Goal: Information Seeking & Learning: Understand process/instructions

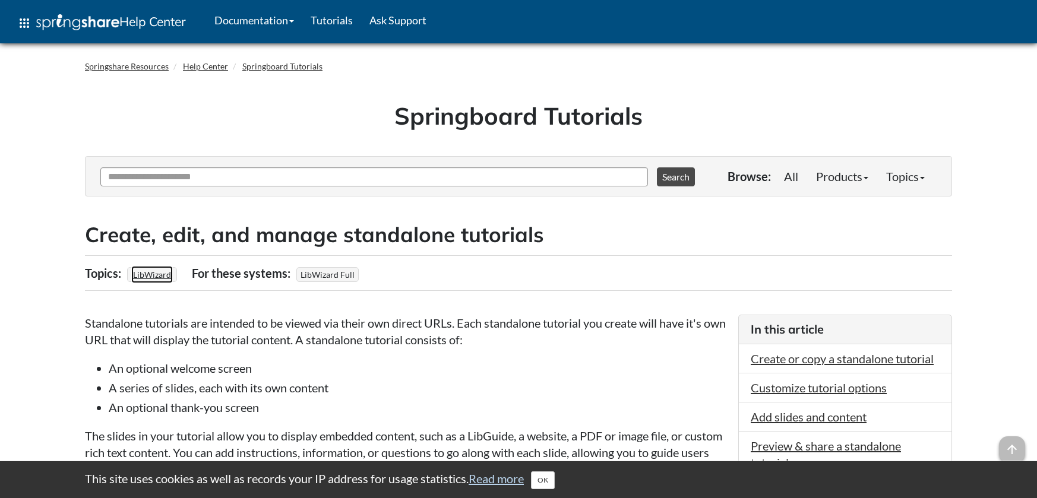
click at [143, 271] on link "LibWizard" at bounding box center [152, 274] width 42 height 17
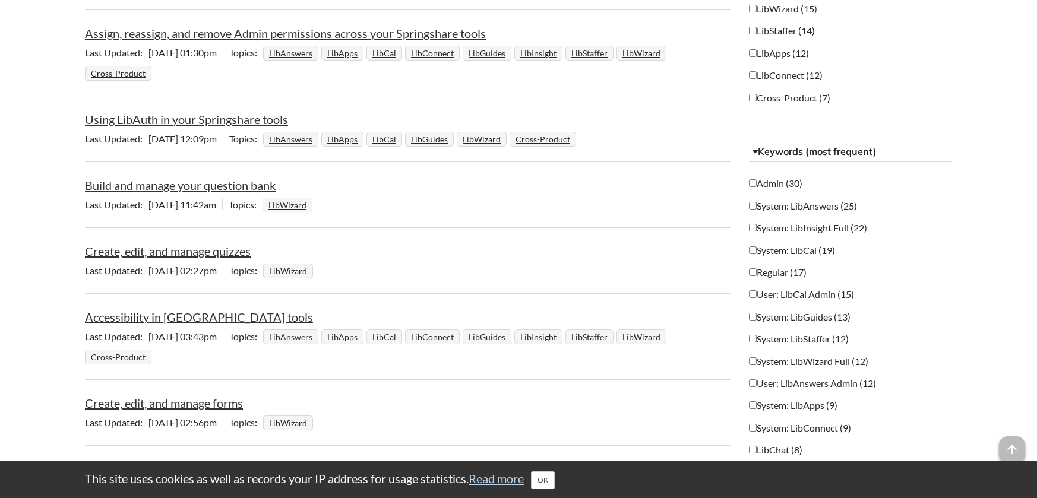
scroll to position [416, 0]
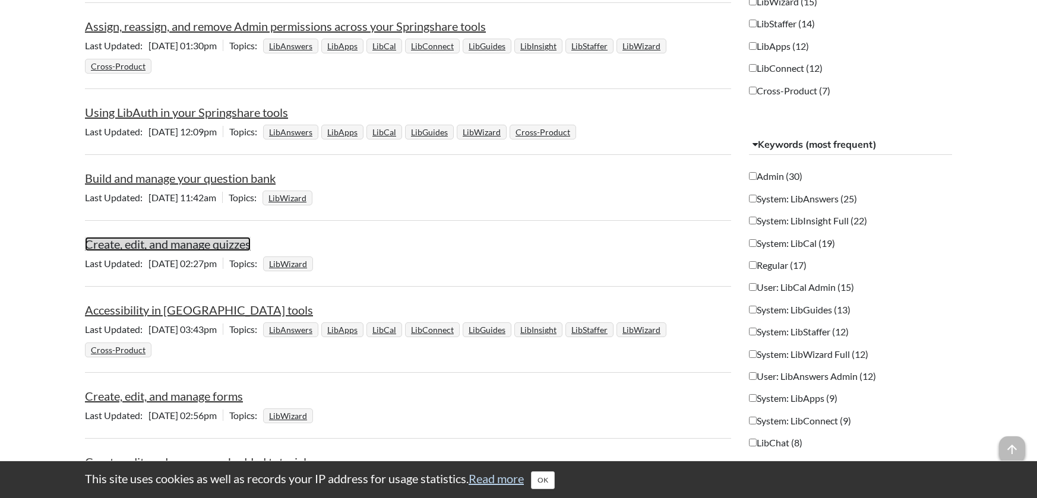
click at [196, 242] on link "Create, edit, and manage quizzes" at bounding box center [168, 244] width 166 height 14
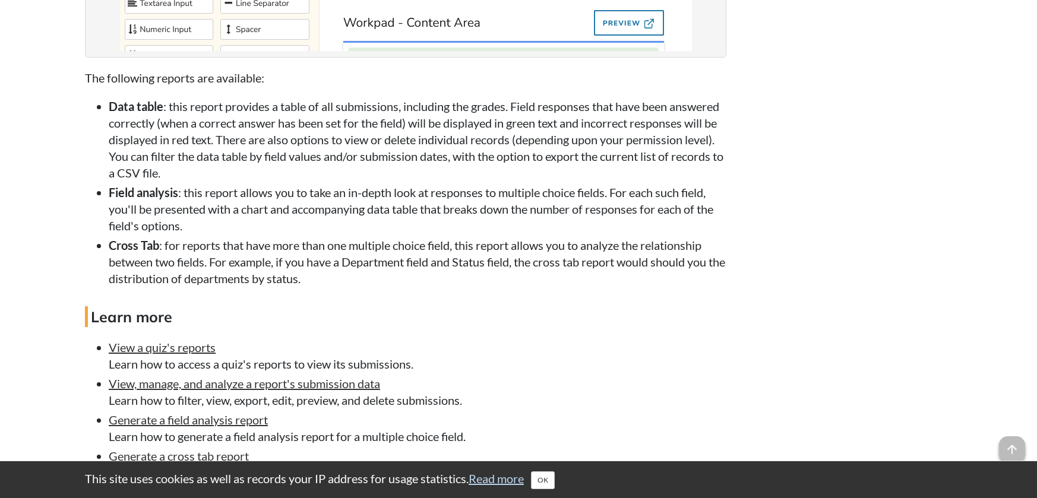
scroll to position [5523, 0]
